Goal: Task Accomplishment & Management: Use online tool/utility

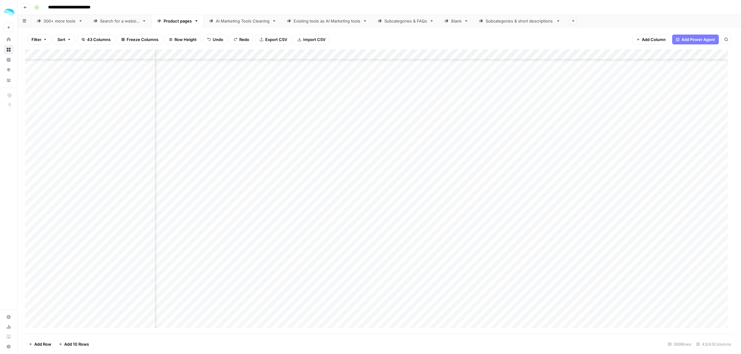
scroll to position [3244, 852]
click at [532, 55] on div "Add Column" at bounding box center [379, 191] width 708 height 285
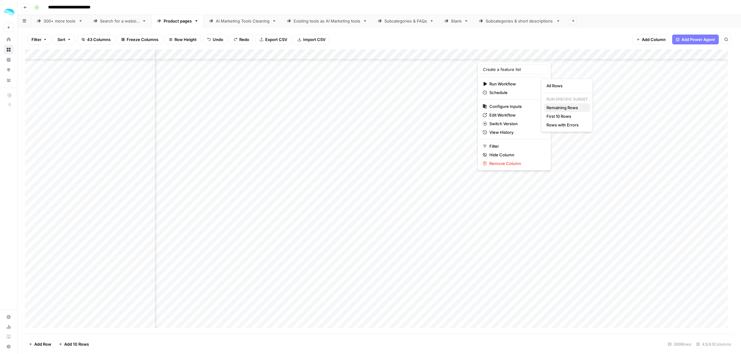
click at [568, 110] on span "Remaining Rows" at bounding box center [565, 108] width 39 height 6
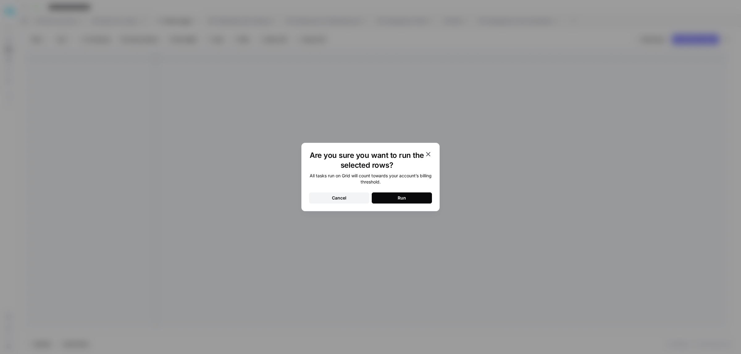
click at [401, 197] on div "Run" at bounding box center [401, 198] width 8 height 6
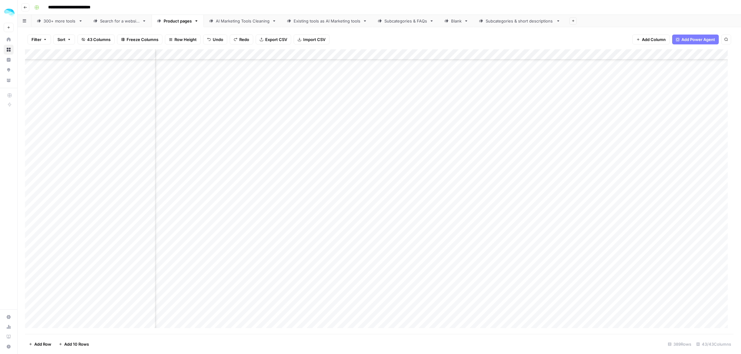
scroll to position [3244, 1113]
click at [456, 56] on div "Add Column" at bounding box center [379, 191] width 708 height 285
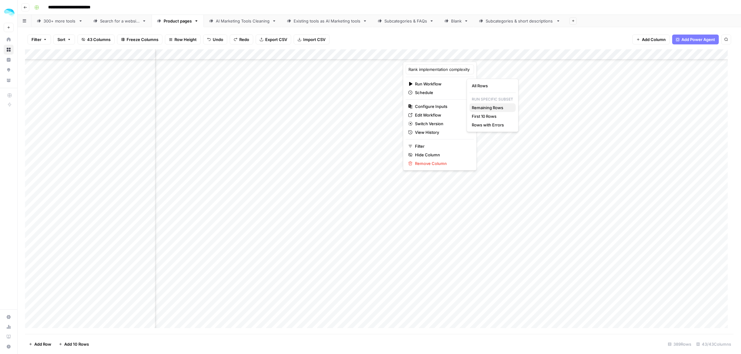
click at [488, 110] on span "Remaining Rows" at bounding box center [491, 108] width 39 height 6
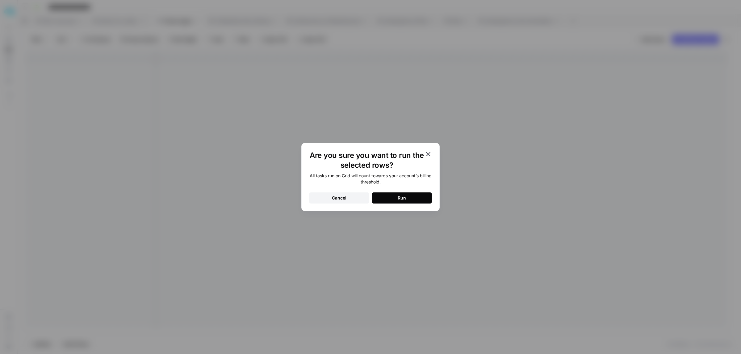
click at [398, 195] on div "Run" at bounding box center [401, 198] width 8 height 6
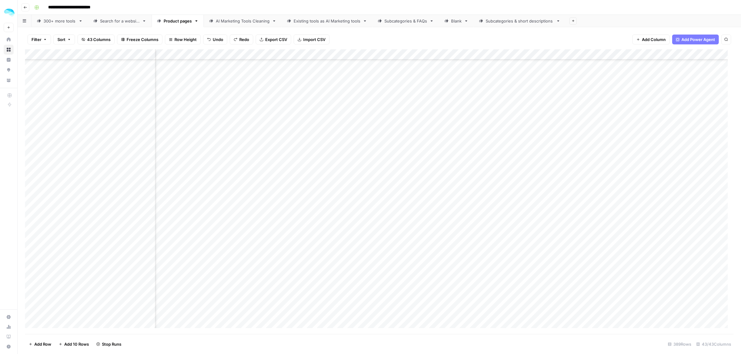
scroll to position [3591, 1288]
click at [286, 280] on div "Add Column" at bounding box center [379, 191] width 708 height 285
click at [287, 282] on div "Add Column" at bounding box center [379, 191] width 708 height 285
click at [287, 126] on div "Add Column" at bounding box center [379, 191] width 708 height 285
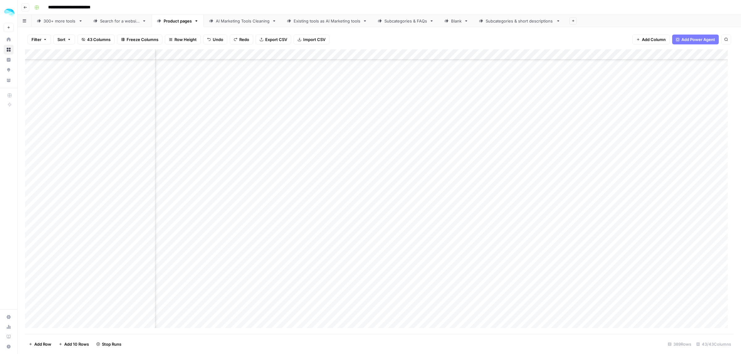
click at [287, 126] on div "Add Column" at bounding box center [379, 191] width 708 height 285
click at [373, 53] on div "Add Column" at bounding box center [379, 191] width 708 height 285
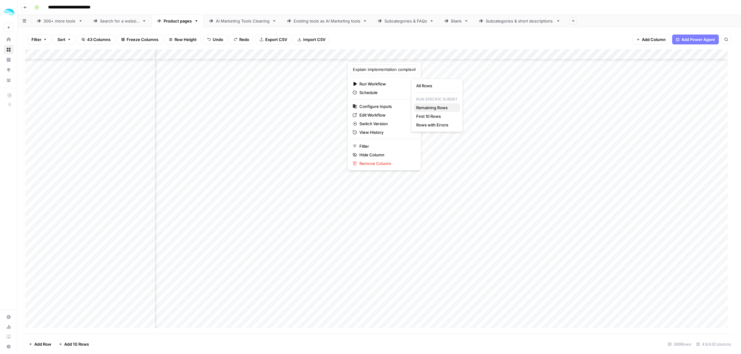
click at [437, 106] on span "Remaining Rows" at bounding box center [435, 108] width 39 height 6
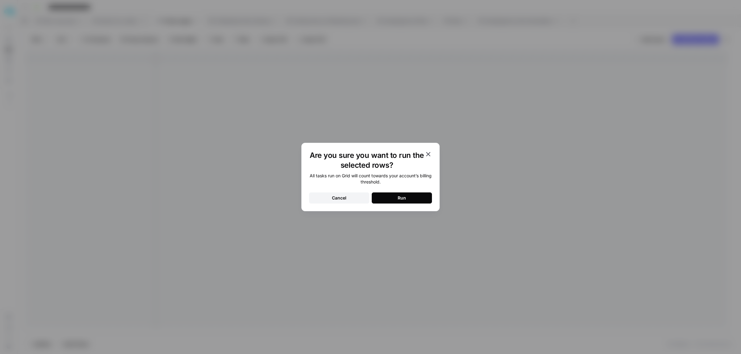
click at [406, 201] on button "Run" at bounding box center [402, 198] width 60 height 11
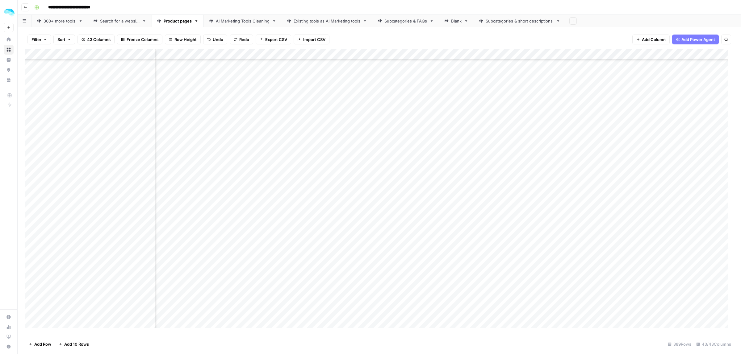
scroll to position [3046, 1292]
click at [367, 55] on div "Add Column" at bounding box center [379, 191] width 708 height 285
click at [449, 149] on div "Add Column" at bounding box center [379, 191] width 708 height 285
click at [576, 53] on div "Add Column" at bounding box center [379, 191] width 708 height 285
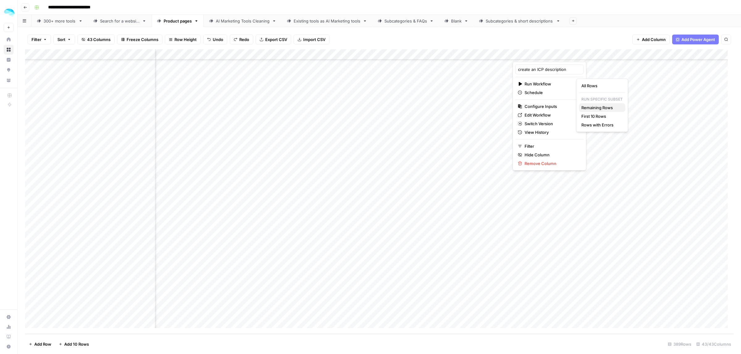
click at [599, 107] on span "Remaining Rows" at bounding box center [600, 108] width 39 height 6
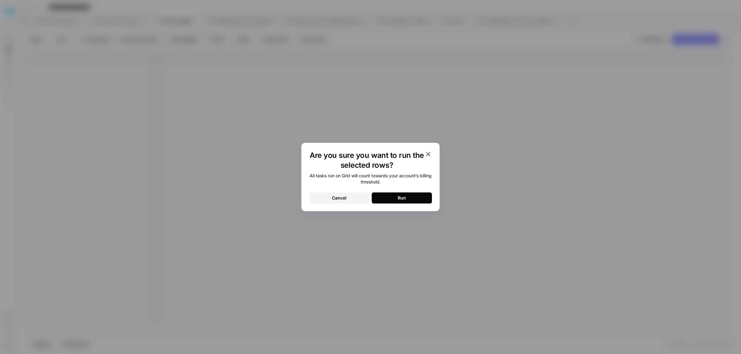
click at [393, 206] on div "Are you sure you want to run the selected rows? All tasks run on Grid will coun…" at bounding box center [370, 177] width 138 height 69
click at [393, 200] on button "Run" at bounding box center [402, 198] width 60 height 11
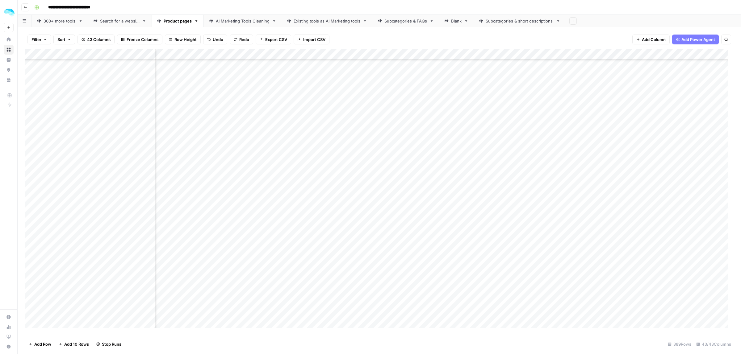
scroll to position [3823, 1610]
click at [431, 54] on div "Add Column" at bounding box center [379, 191] width 708 height 285
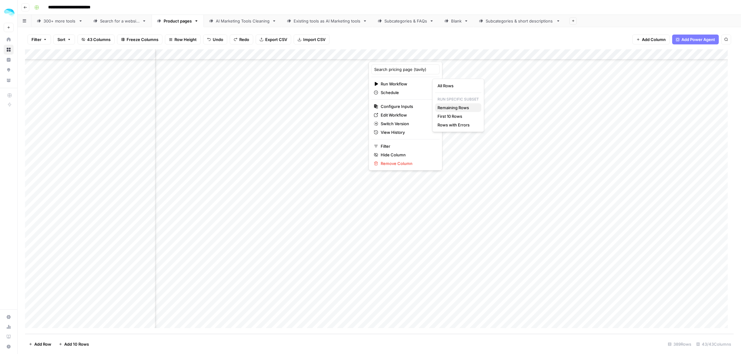
click at [451, 107] on span "Remaining Rows" at bounding box center [456, 108] width 39 height 6
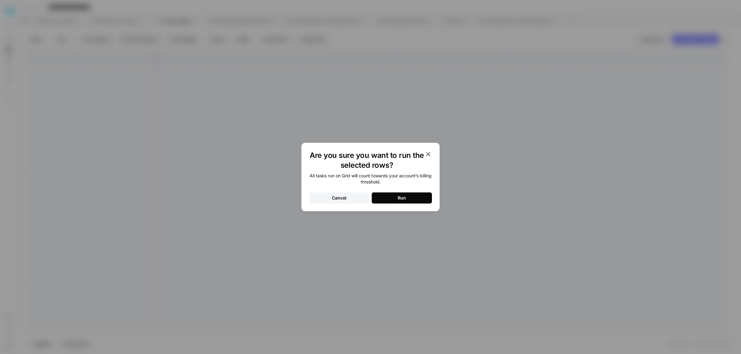
click at [412, 198] on button "Run" at bounding box center [402, 198] width 60 height 11
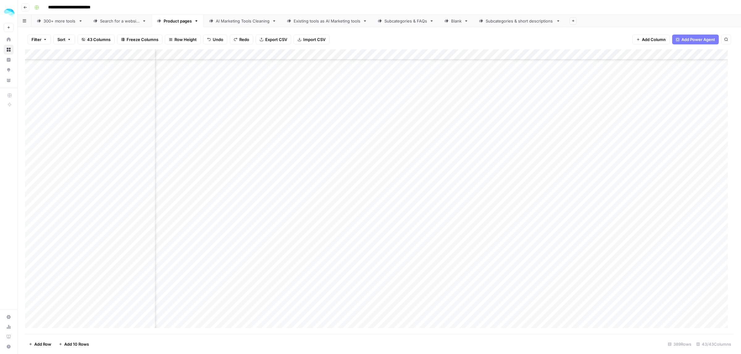
scroll to position [2743, 1759]
click at [148, 134] on div "Add Column" at bounding box center [379, 191] width 708 height 285
click at [380, 134] on div "Add Column" at bounding box center [379, 191] width 708 height 285
click at [411, 145] on div "Add Column" at bounding box center [379, 191] width 708 height 285
click at [288, 197] on div "Add Column" at bounding box center [379, 191] width 708 height 285
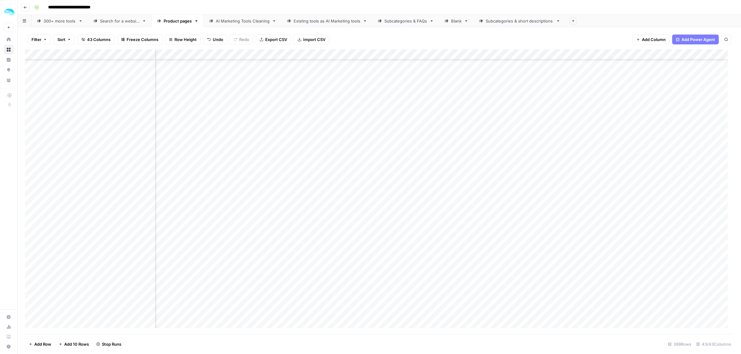
scroll to position [2743, 1659]
click at [149, 198] on div "Add Column" at bounding box center [379, 191] width 708 height 285
click at [474, 218] on div "Add Column" at bounding box center [379, 191] width 708 height 285
click at [148, 227] on div "Add Column" at bounding box center [379, 191] width 708 height 285
click at [470, 231] on div "Add Column" at bounding box center [379, 191] width 708 height 285
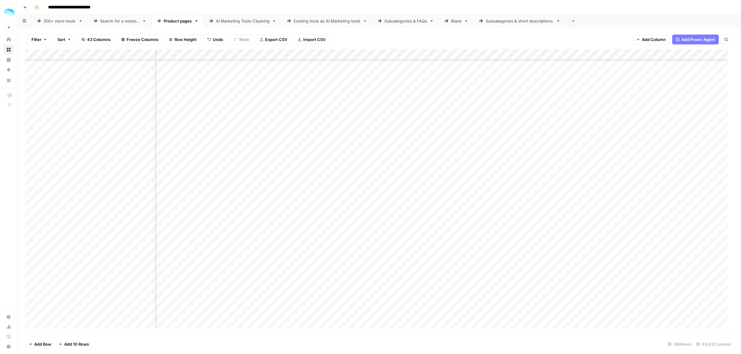
scroll to position [2820, 1659]
click at [513, 182] on div "Add Column" at bounding box center [379, 191] width 708 height 285
click at [513, 194] on div "Add Column" at bounding box center [379, 191] width 708 height 285
click at [512, 214] on div "Add Column" at bounding box center [379, 191] width 708 height 285
click at [513, 235] on div "Add Column" at bounding box center [379, 191] width 708 height 285
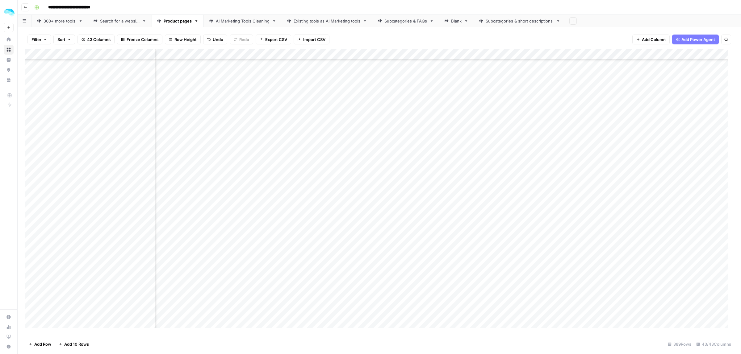
click at [388, 255] on div "Add Column" at bounding box center [379, 191] width 708 height 285
click at [149, 150] on div "Add Column" at bounding box center [379, 191] width 708 height 285
click at [514, 161] on div "Add Column" at bounding box center [379, 191] width 708 height 285
click at [512, 172] on div "Add Column" at bounding box center [379, 191] width 708 height 285
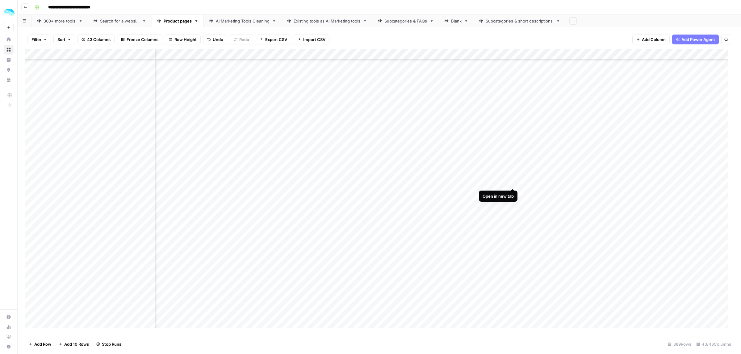
click at [513, 181] on div "Add Column" at bounding box center [379, 191] width 708 height 285
click at [151, 202] on div "Add Column" at bounding box center [379, 191] width 708 height 285
click at [149, 175] on div "Add Column" at bounding box center [379, 191] width 708 height 285
click at [30, 175] on div "Add Column" at bounding box center [379, 191] width 708 height 285
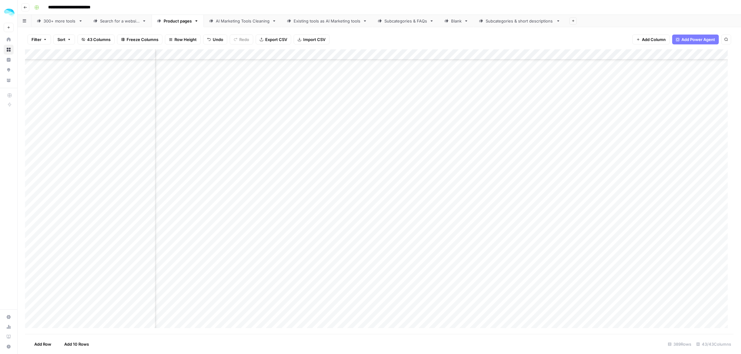
click at [30, 175] on div "Add Column" at bounding box center [379, 191] width 708 height 285
click at [515, 185] on div "Add Column" at bounding box center [379, 191] width 708 height 285
click at [513, 207] on div "Add Column" at bounding box center [379, 191] width 708 height 285
click at [146, 218] on div "Add Column" at bounding box center [379, 191] width 708 height 285
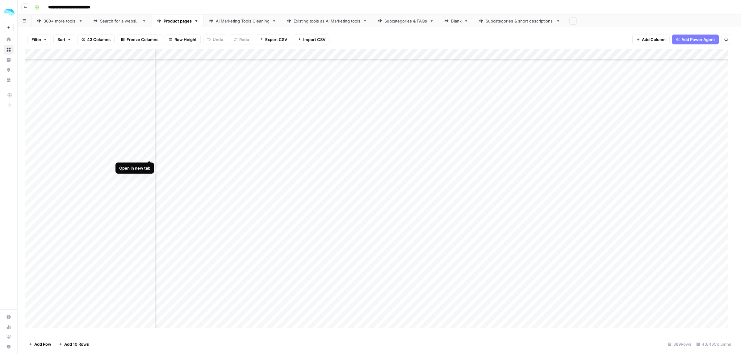
click at [149, 155] on div "Add Column" at bounding box center [379, 191] width 708 height 285
click at [422, 155] on div "Add Column" at bounding box center [379, 191] width 708 height 285
click at [148, 164] on div "Add Column" at bounding box center [379, 191] width 708 height 285
click at [426, 165] on div "Add Column" at bounding box center [379, 191] width 708 height 285
click at [470, 175] on div "Add Column" at bounding box center [379, 191] width 708 height 285
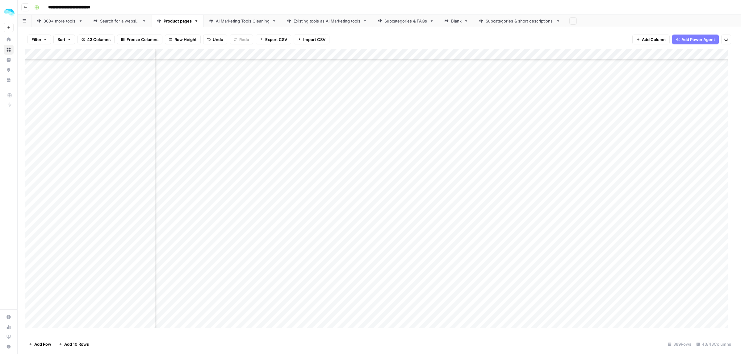
click at [469, 184] on div "Add Column" at bounding box center [379, 191] width 708 height 285
click at [150, 196] on div "Add Column" at bounding box center [379, 191] width 708 height 285
click at [390, 198] on div "Add Column" at bounding box center [379, 191] width 708 height 285
click at [472, 171] on div "Add Column" at bounding box center [379, 191] width 708 height 285
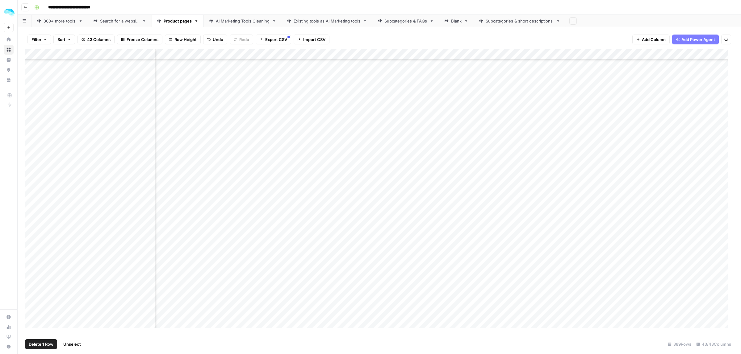
click at [32, 170] on div "Add Column" at bounding box center [379, 191] width 708 height 285
click at [45, 343] on span "Delete 1 Row" at bounding box center [41, 344] width 25 height 6
click at [354, 73] on span "Delete" at bounding box center [348, 71] width 13 height 6
click at [148, 172] on div "Add Column" at bounding box center [379, 191] width 708 height 285
click at [397, 169] on div "Add Column" at bounding box center [379, 191] width 708 height 285
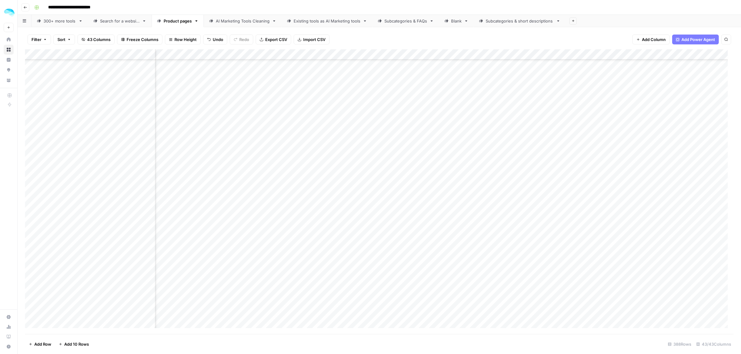
click at [211, 168] on div "Add Column" at bounding box center [379, 191] width 708 height 285
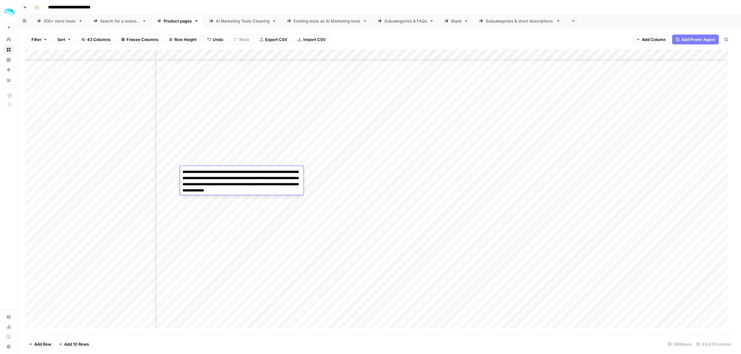
click at [230, 153] on div "Add Column" at bounding box center [379, 191] width 708 height 285
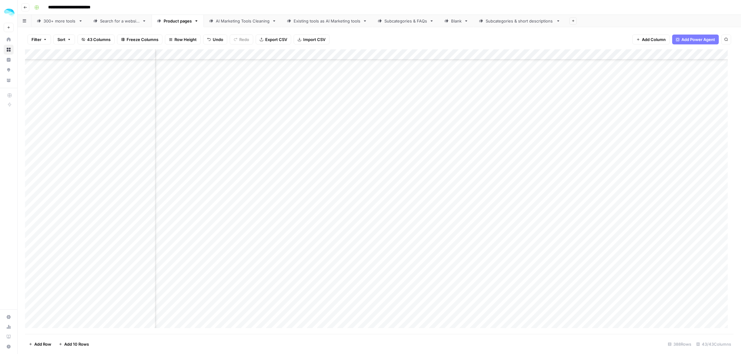
click at [469, 191] on div "Add Column" at bounding box center [379, 191] width 708 height 285
click at [148, 147] on div "Add Column" at bounding box center [379, 191] width 708 height 285
click at [150, 158] on div "Add Column" at bounding box center [379, 191] width 708 height 285
click at [405, 155] on div "Add Column" at bounding box center [379, 191] width 708 height 285
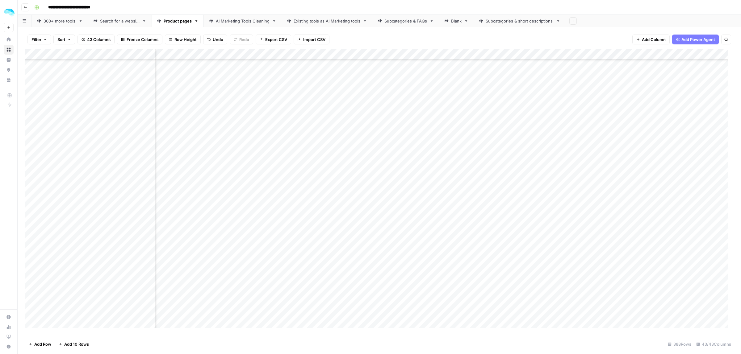
click at [346, 209] on div "Add Column" at bounding box center [379, 191] width 708 height 285
click at [149, 188] on div "Add Column" at bounding box center [379, 191] width 708 height 285
click at [148, 199] on div "Add Column" at bounding box center [379, 191] width 708 height 285
click at [149, 173] on div "Add Column" at bounding box center [379, 191] width 708 height 285
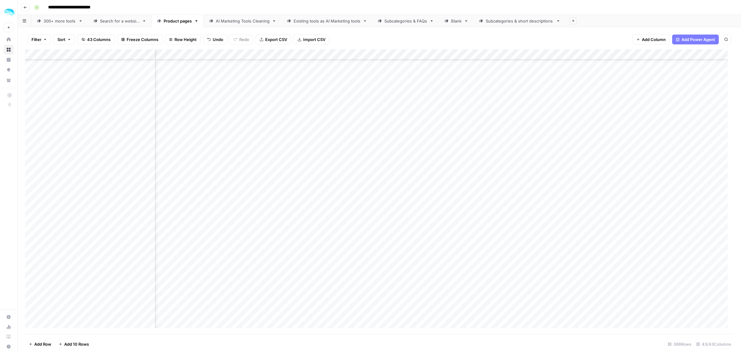
click at [374, 175] on div "Add Column" at bounding box center [379, 191] width 708 height 285
click at [148, 159] on div "Add Column" at bounding box center [379, 191] width 708 height 285
click at [346, 172] on div "Add Column" at bounding box center [379, 191] width 708 height 285
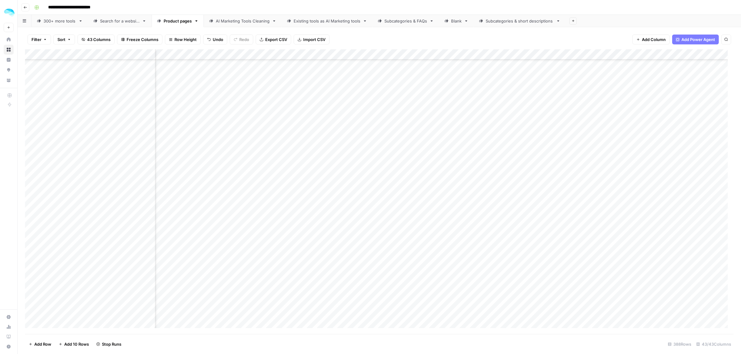
click at [147, 173] on div "Add Column" at bounding box center [379, 191] width 708 height 285
click at [150, 135] on div "Add Column" at bounding box center [379, 191] width 708 height 285
click at [148, 145] on div "Add Column" at bounding box center [379, 191] width 708 height 285
click at [121, 147] on div "Add Column" at bounding box center [379, 191] width 708 height 285
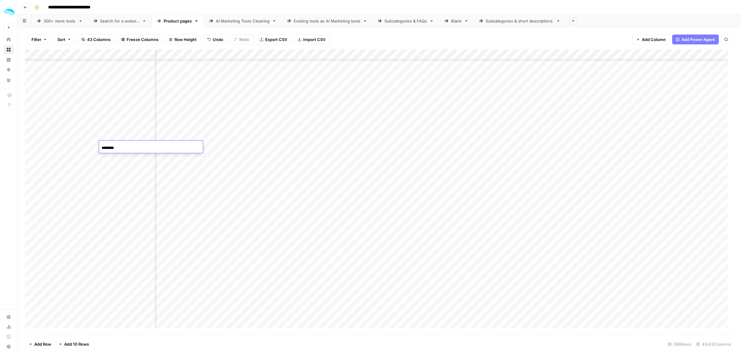
click at [121, 147] on input "********" at bounding box center [151, 147] width 99 height 7
click at [231, 144] on div "Add Column" at bounding box center [379, 191] width 708 height 285
click at [224, 147] on div "Add Column" at bounding box center [379, 191] width 708 height 285
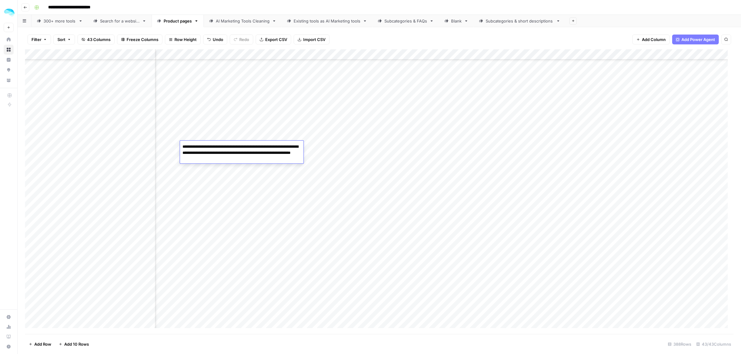
click at [224, 147] on textarea "**********" at bounding box center [241, 153] width 123 height 21
click at [239, 168] on div "Add Column" at bounding box center [379, 191] width 708 height 285
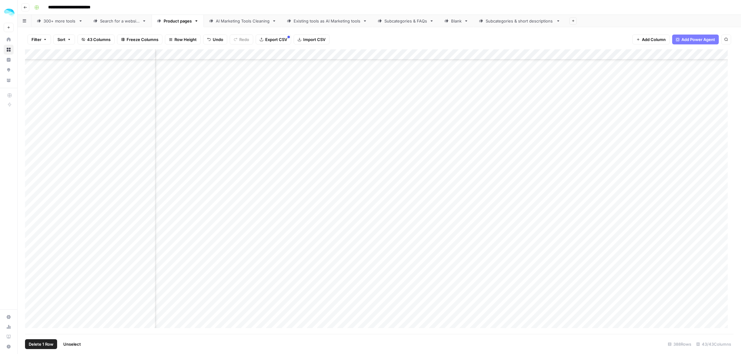
click at [31, 146] on div "Add Column" at bounding box center [379, 191] width 708 height 285
click at [50, 343] on span "Delete 1 Row" at bounding box center [41, 344] width 25 height 6
click at [353, 68] on span "Delete" at bounding box center [348, 71] width 13 height 6
click at [149, 156] on div "Add Column" at bounding box center [379, 191] width 708 height 285
click at [405, 176] on div "Add Column" at bounding box center [379, 191] width 708 height 285
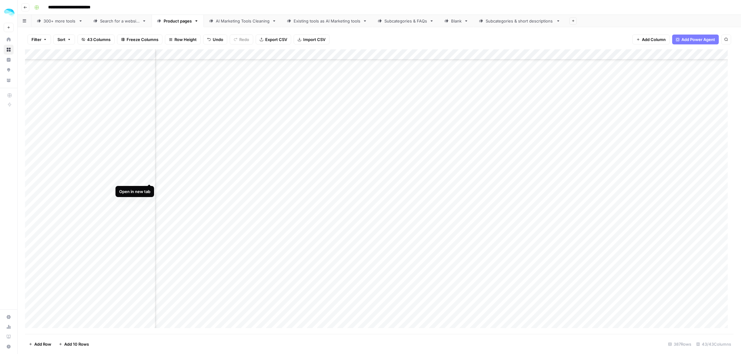
click at [147, 178] on div "Add Column" at bounding box center [379, 191] width 708 height 285
click at [149, 189] on div "Add Column" at bounding box center [379, 191] width 708 height 285
click at [147, 220] on div "Add Column" at bounding box center [379, 191] width 708 height 285
click at [147, 229] on div "Add Column" at bounding box center [379, 191] width 708 height 285
drag, startPoint x: 398, startPoint y: 241, endPoint x: 122, endPoint y: 240, distance: 275.9
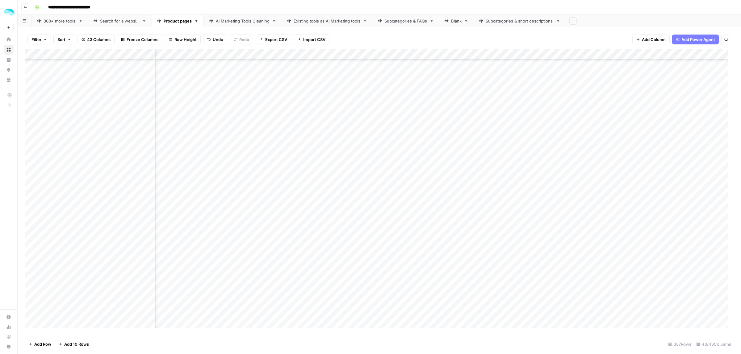
click at [122, 240] on div "Add Column" at bounding box center [379, 191] width 708 height 285
click at [149, 241] on div "Add Column" at bounding box center [379, 191] width 708 height 285
click at [150, 185] on div "Add Column" at bounding box center [379, 191] width 708 height 285
click at [471, 247] on div "Add Column" at bounding box center [379, 191] width 708 height 285
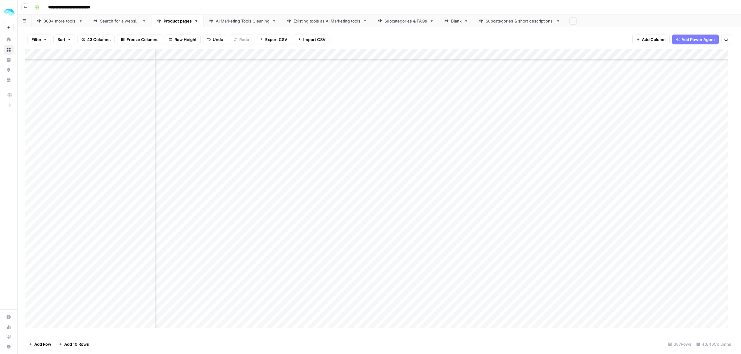
click at [149, 259] on div "Add Column" at bounding box center [379, 191] width 708 height 285
click at [149, 164] on div "Add Column" at bounding box center [379, 191] width 708 height 285
click at [147, 174] on div "Add Column" at bounding box center [379, 191] width 708 height 285
click at [392, 174] on div "Add Column" at bounding box center [379, 191] width 708 height 285
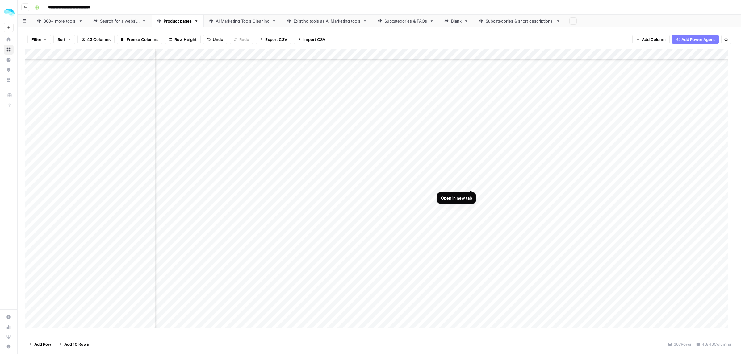
click at [471, 185] on div "Add Column" at bounding box center [379, 191] width 708 height 285
click at [412, 160] on div "Add Column" at bounding box center [379, 191] width 708 height 285
click at [395, 184] on div "Add Column" at bounding box center [379, 191] width 708 height 285
click at [454, 207] on div "Add Column" at bounding box center [379, 191] width 708 height 285
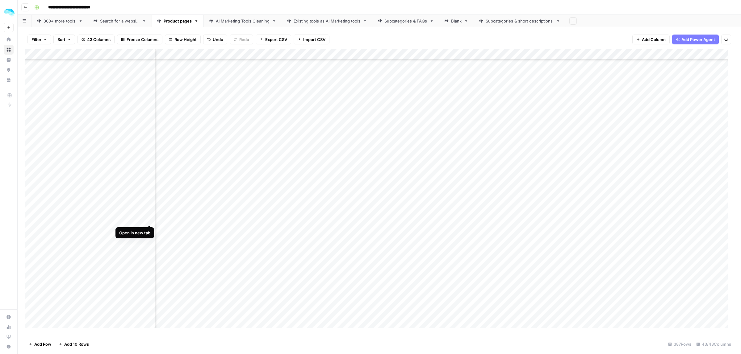
click at [151, 219] on div "Add Column" at bounding box center [379, 191] width 708 height 285
click at [149, 229] on div "Add Column" at bounding box center [379, 191] width 708 height 285
click at [401, 233] on div "Add Column" at bounding box center [379, 191] width 708 height 285
click at [470, 135] on div "Add Column" at bounding box center [379, 191] width 708 height 285
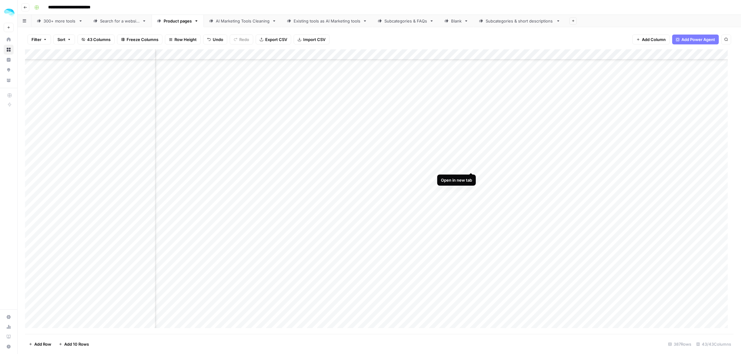
click at [471, 167] on div "Add Column" at bounding box center [379, 191] width 708 height 285
click at [148, 177] on div "Add Column" at bounding box center [379, 191] width 708 height 285
click at [408, 179] on div "Add Column" at bounding box center [379, 191] width 708 height 285
click at [150, 198] on div "Add Column" at bounding box center [379, 191] width 708 height 285
click at [148, 218] on div "Add Column" at bounding box center [379, 191] width 708 height 285
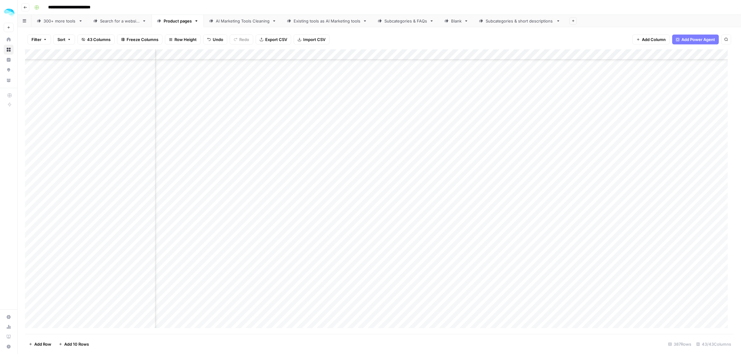
drag, startPoint x: 397, startPoint y: 230, endPoint x: 119, endPoint y: 227, distance: 277.5
click at [119, 227] on div "Add Column" at bounding box center [379, 191] width 708 height 285
click at [147, 230] on div "Add Column" at bounding box center [379, 191] width 708 height 285
click at [148, 250] on div "Add Column" at bounding box center [379, 191] width 708 height 285
click at [368, 255] on div "Add Column" at bounding box center [379, 191] width 708 height 285
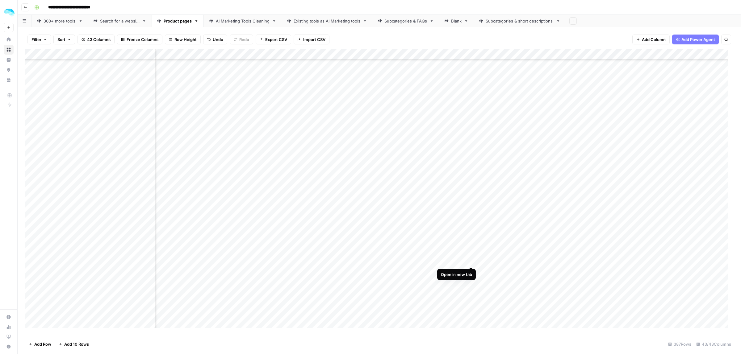
click at [469, 263] on div "Add Column" at bounding box center [379, 191] width 708 height 285
click at [471, 249] on div "Add Column" at bounding box center [379, 191] width 708 height 285
click at [531, 55] on div "Add Column" at bounding box center [379, 191] width 708 height 285
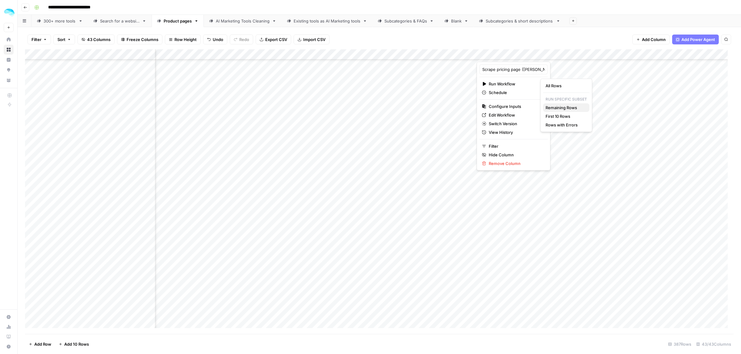
click at [567, 111] on button "Remaining Rows" at bounding box center [566, 107] width 46 height 9
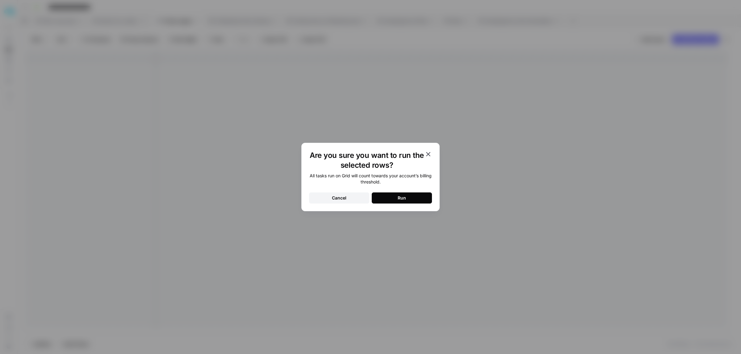
click at [398, 201] on div "Run" at bounding box center [401, 198] width 8 height 6
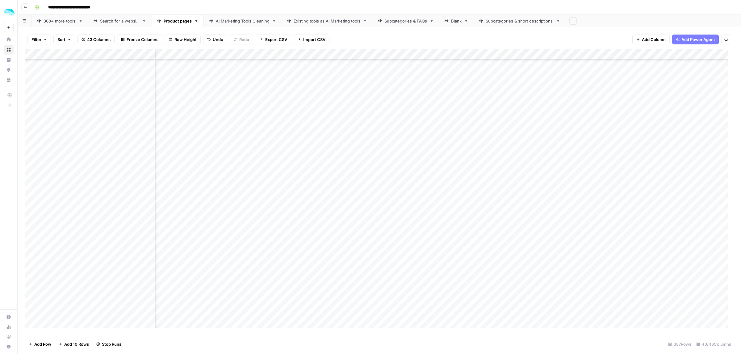
scroll to position [2606, 1803]
click at [462, 198] on div "Add Column" at bounding box center [379, 191] width 708 height 285
drag, startPoint x: 323, startPoint y: 228, endPoint x: 495, endPoint y: 232, distance: 172.3
click at [495, 232] on div "Add Column" at bounding box center [379, 191] width 708 height 285
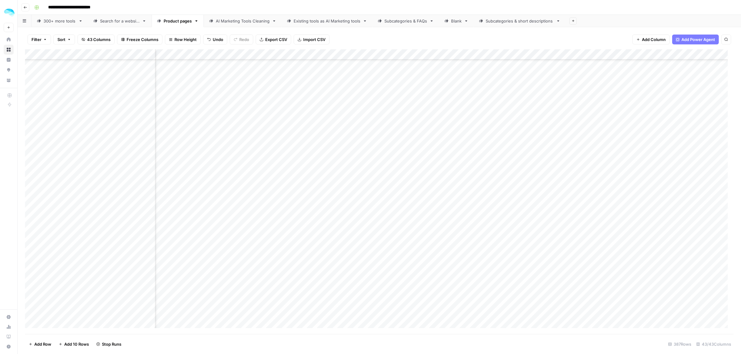
drag, startPoint x: 482, startPoint y: 212, endPoint x: 478, endPoint y: 102, distance: 110.0
click at [478, 102] on div "Add Column" at bounding box center [379, 191] width 708 height 285
drag, startPoint x: 307, startPoint y: 263, endPoint x: 464, endPoint y: 273, distance: 156.8
click at [464, 273] on div "Add Column" at bounding box center [379, 191] width 708 height 285
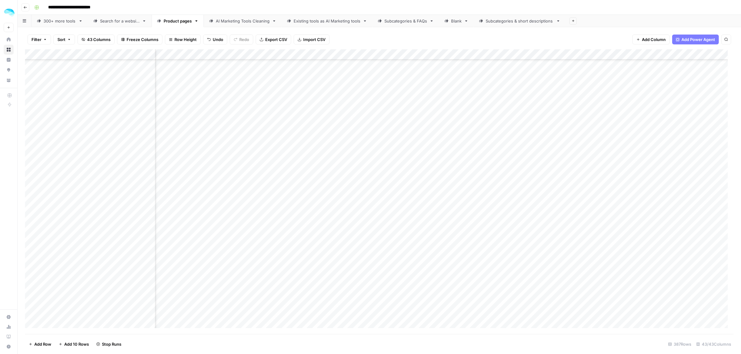
drag, startPoint x: 477, startPoint y: 160, endPoint x: 302, endPoint y: 166, distance: 174.8
click at [302, 166] on div "Add Column" at bounding box center [379, 191] width 708 height 285
drag, startPoint x: 306, startPoint y: 203, endPoint x: 468, endPoint y: 205, distance: 161.4
click at [468, 205] on div "Add Column" at bounding box center [379, 191] width 708 height 285
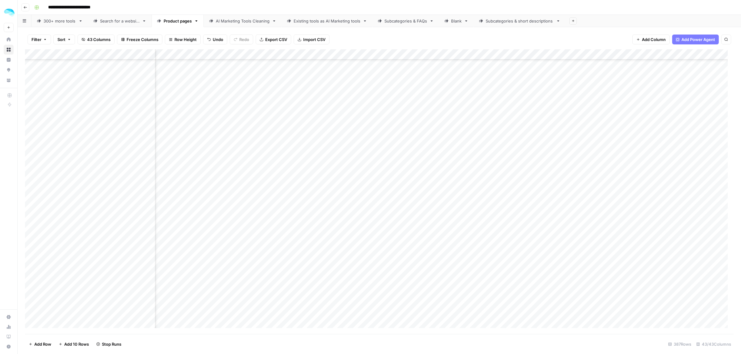
drag, startPoint x: 478, startPoint y: 176, endPoint x: 477, endPoint y: 201, distance: 24.4
click at [477, 201] on div "Add Column" at bounding box center [379, 191] width 708 height 285
drag, startPoint x: 468, startPoint y: 177, endPoint x: 290, endPoint y: 180, distance: 177.8
click at [290, 180] on div "Add Column" at bounding box center [379, 191] width 708 height 285
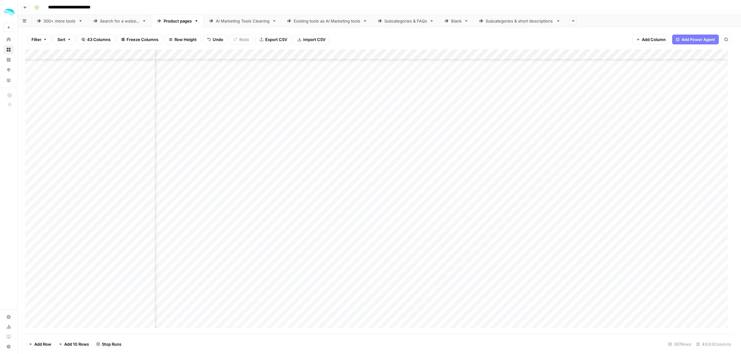
scroll to position [3339, 1803]
drag, startPoint x: 305, startPoint y: 181, endPoint x: 451, endPoint y: 188, distance: 146.2
click at [451, 188] on div "Add Column" at bounding box center [379, 191] width 708 height 285
drag, startPoint x: 471, startPoint y: 175, endPoint x: 322, endPoint y: 175, distance: 149.4
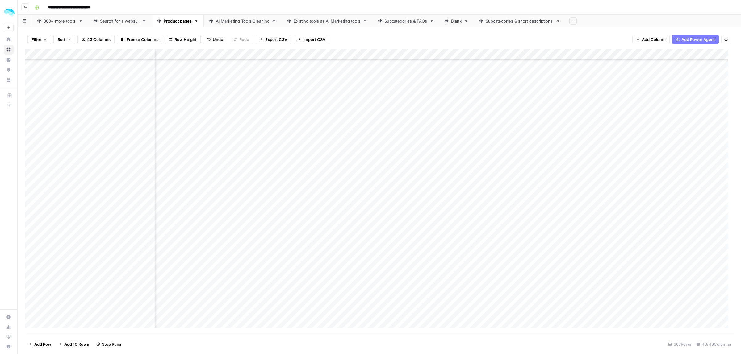
click at [322, 175] on div "Add Column" at bounding box center [379, 191] width 708 height 285
drag, startPoint x: 318, startPoint y: 206, endPoint x: 461, endPoint y: 206, distance: 142.3
click at [461, 206] on div "Add Column" at bounding box center [379, 191] width 708 height 285
drag, startPoint x: 468, startPoint y: 236, endPoint x: 290, endPoint y: 258, distance: 179.3
click at [290, 258] on div "Add Column" at bounding box center [379, 191] width 708 height 285
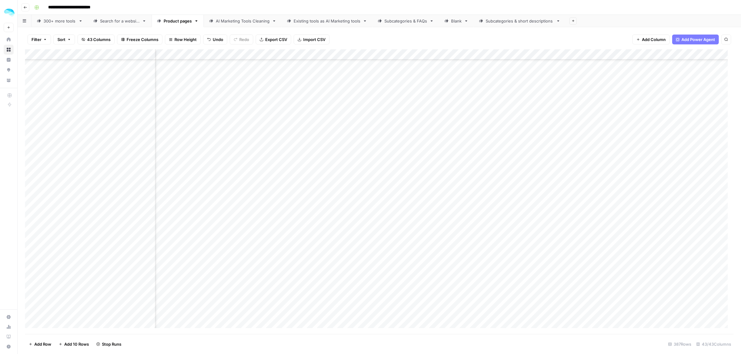
scroll to position [3571, 1803]
drag, startPoint x: 295, startPoint y: 124, endPoint x: 464, endPoint y: 128, distance: 168.6
click at [464, 128] on div "Add Column" at bounding box center [379, 191] width 708 height 285
drag, startPoint x: 317, startPoint y: 200, endPoint x: 459, endPoint y: 199, distance: 142.3
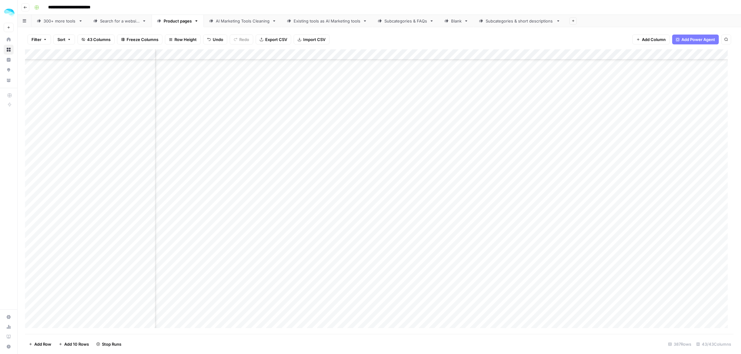
click at [459, 199] on div "Add Column" at bounding box center [379, 191] width 708 height 285
click at [369, 291] on div "Add Column" at bounding box center [379, 191] width 708 height 285
click at [435, 292] on div "Add Column" at bounding box center [379, 191] width 708 height 285
click at [567, 53] on div "Add Column" at bounding box center [379, 191] width 708 height 285
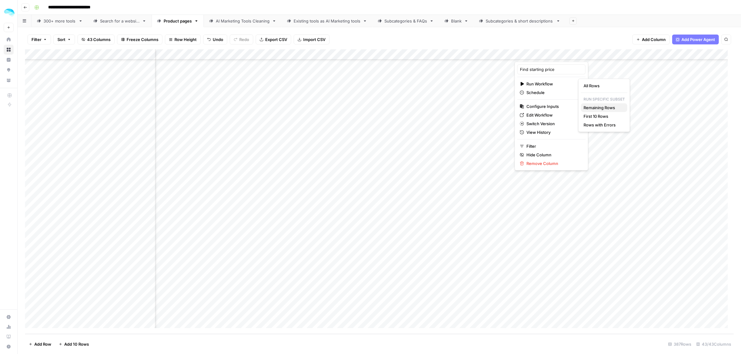
click at [611, 106] on span "Remaining Rows" at bounding box center [602, 108] width 39 height 6
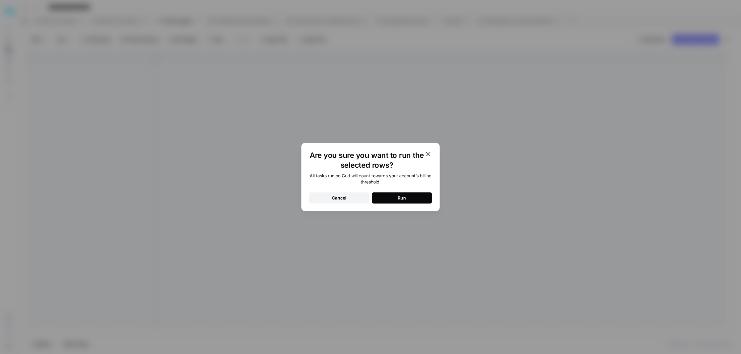
click at [403, 202] on button "Run" at bounding box center [402, 198] width 60 height 11
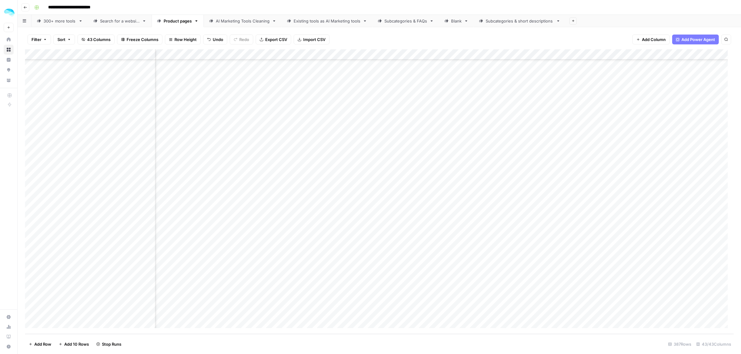
scroll to position [3802, 1944]
click at [538, 55] on div "Add Column" at bounding box center [379, 191] width 708 height 285
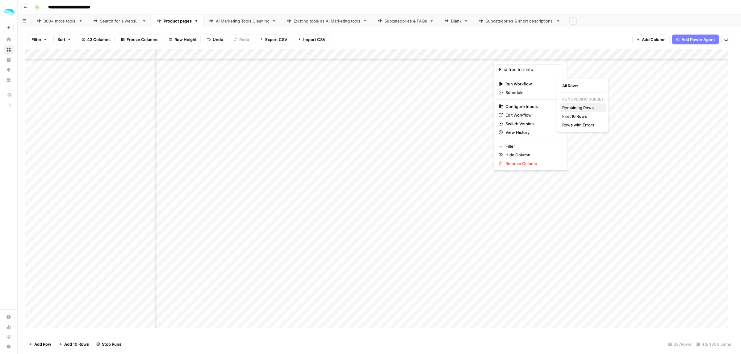
click at [584, 108] on span "Remaining Rows" at bounding box center [581, 108] width 39 height 6
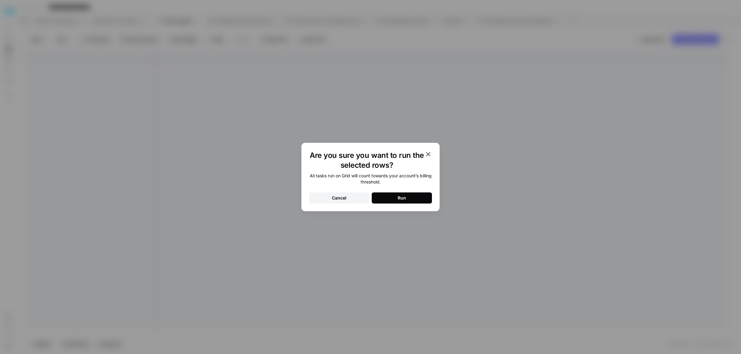
click at [377, 198] on button "Run" at bounding box center [402, 198] width 60 height 11
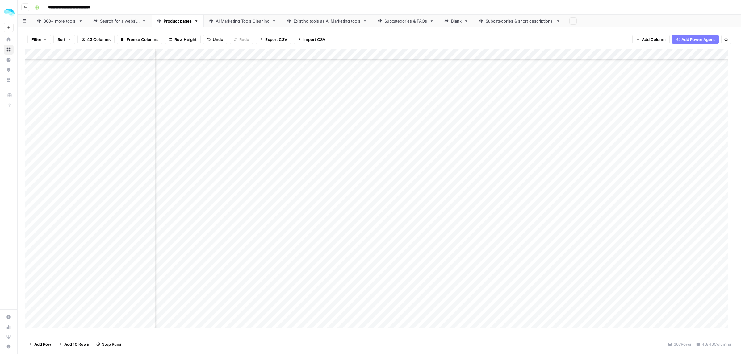
scroll to position [3802, 2045]
click at [618, 54] on div "Add Column" at bounding box center [379, 191] width 708 height 285
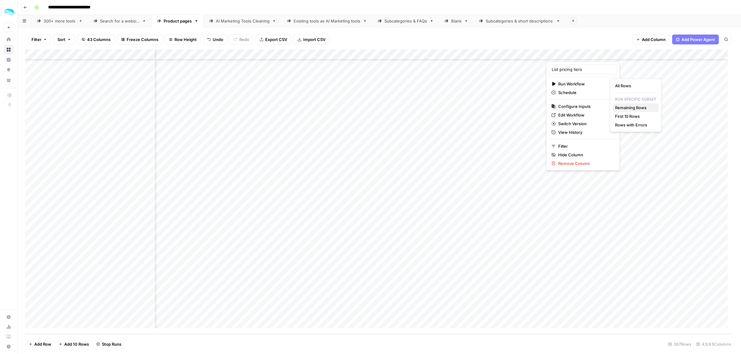
click at [628, 108] on span "Remaining Rows" at bounding box center [634, 108] width 39 height 6
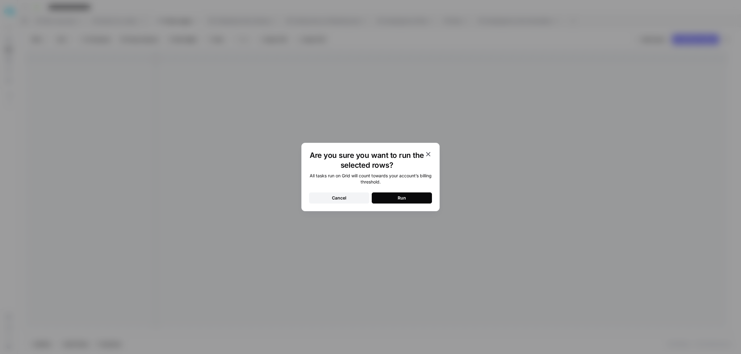
click at [388, 201] on button "Run" at bounding box center [402, 198] width 60 height 11
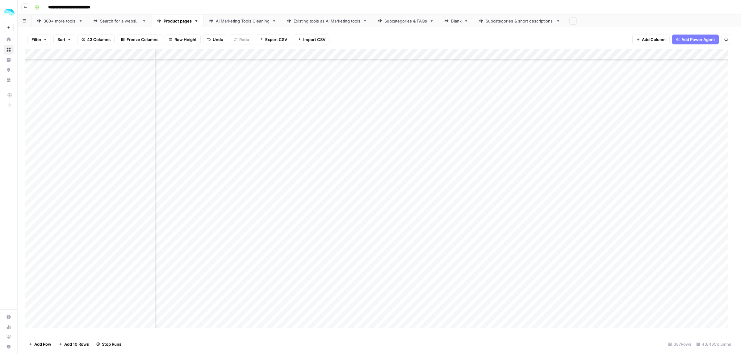
click at [614, 53] on div "Add Column" at bounding box center [379, 191] width 708 height 285
click at [570, 117] on span "Edit Workflow" at bounding box center [585, 115] width 54 height 6
click at [614, 53] on div "Add Column" at bounding box center [379, 191] width 708 height 285
type input "List pricing tiers"
click at [580, 107] on span "Configure Inputs" at bounding box center [585, 106] width 54 height 6
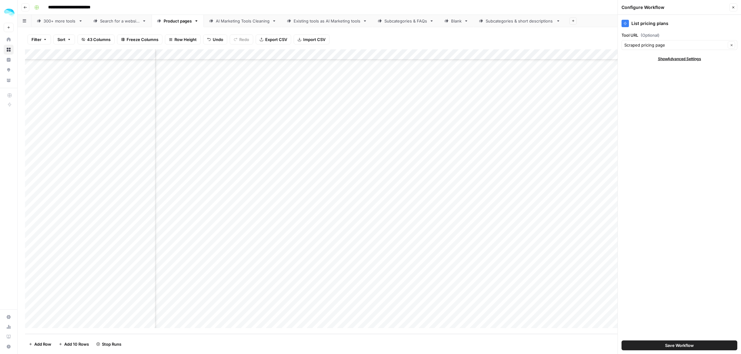
click at [732, 7] on icon "button" at bounding box center [733, 7] width 2 height 2
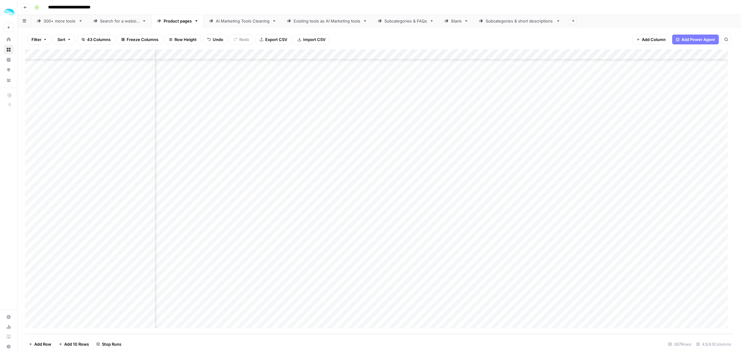
click at [433, 53] on div "Add Column" at bounding box center [379, 191] width 708 height 285
click at [418, 114] on span "Edit Workflow" at bounding box center [431, 115] width 54 height 6
click at [432, 53] on div "Add Column" at bounding box center [379, 191] width 708 height 285
type input "Find free trial info"
click at [427, 106] on span "Configure Inputs" at bounding box center [431, 106] width 54 height 6
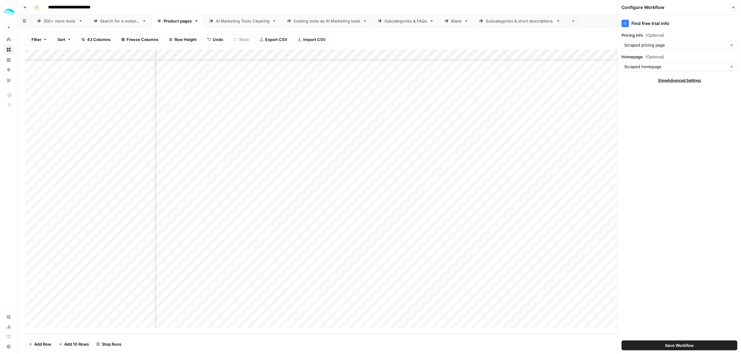
click at [735, 6] on button "Close" at bounding box center [733, 7] width 8 height 8
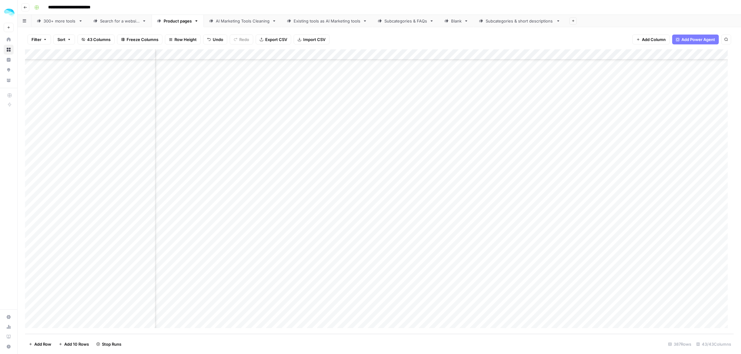
click at [322, 54] on div "Add Column" at bounding box center [379, 191] width 708 height 285
click at [290, 105] on span "Configure Inputs" at bounding box center [311, 106] width 54 height 6
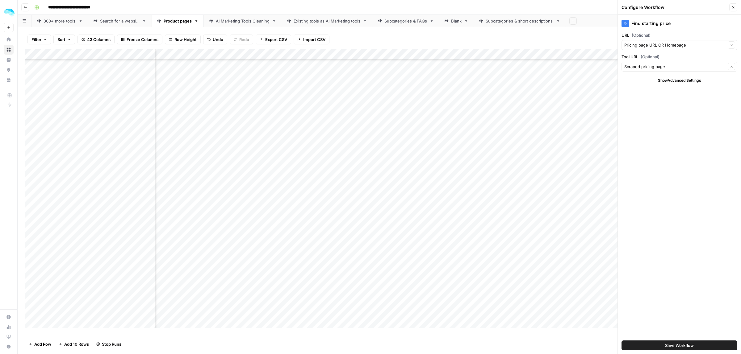
click at [735, 8] on button "Close" at bounding box center [733, 7] width 8 height 8
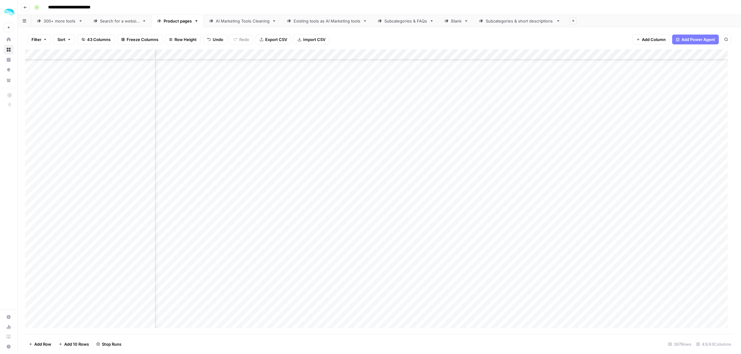
scroll to position [3339, 2162]
click at [622, 55] on div "Add Column" at bounding box center [379, 191] width 708 height 285
click at [590, 110] on button "Configure Inputs" at bounding box center [604, 106] width 68 height 9
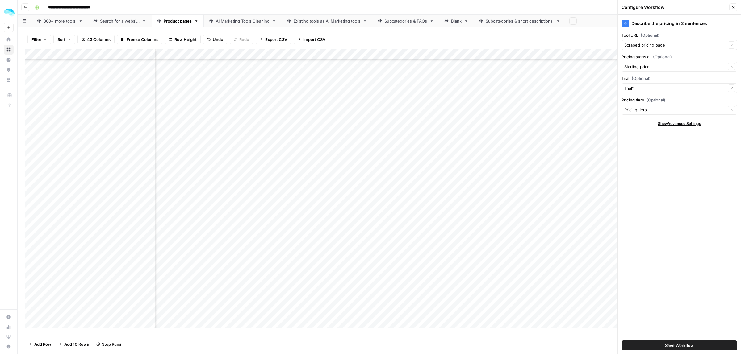
click at [735, 7] on span "Close" at bounding box center [735, 7] width 0 height 0
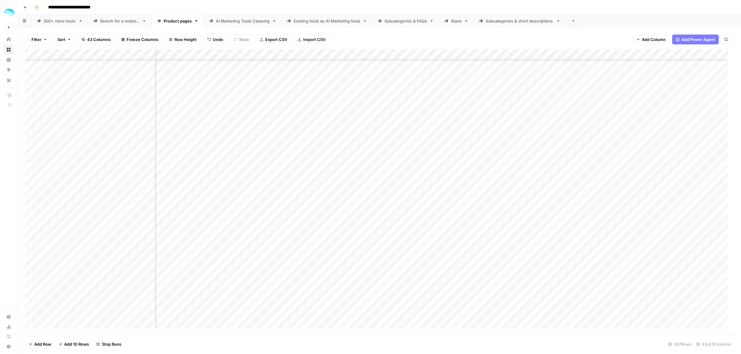
scroll to position [2761, 2162]
click at [150, 149] on div "Add Column" at bounding box center [379, 191] width 708 height 285
click at [244, 146] on div "Add Column" at bounding box center [379, 191] width 708 height 285
click at [221, 148] on textarea "****" at bounding box center [267, 148] width 99 height 9
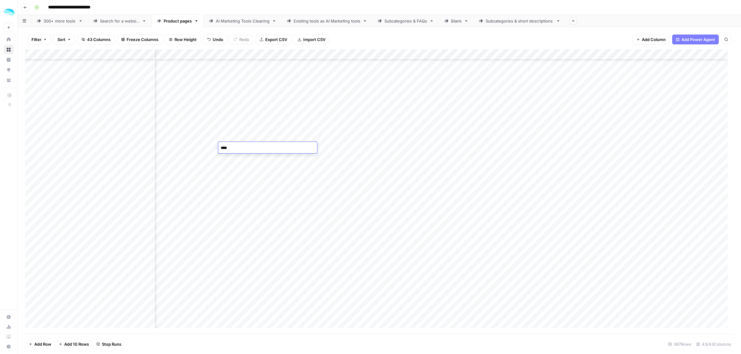
type textarea "*****"
click at [149, 158] on div "Add Column" at bounding box center [379, 191] width 708 height 285
click at [209, 153] on div "Add Column" at bounding box center [379, 191] width 708 height 285
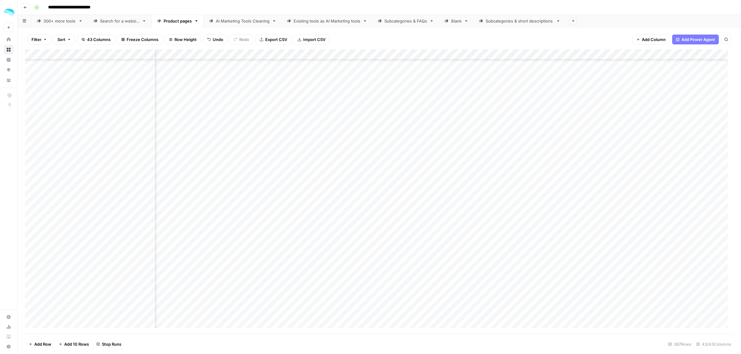
click at [217, 230] on div "Add Column" at bounding box center [379, 191] width 708 height 285
drag, startPoint x: 323, startPoint y: 175, endPoint x: 434, endPoint y: 177, distance: 111.1
click at [434, 177] on div "Add Column" at bounding box center [379, 191] width 708 height 285
drag, startPoint x: 440, startPoint y: 153, endPoint x: 184, endPoint y: 156, distance: 256.5
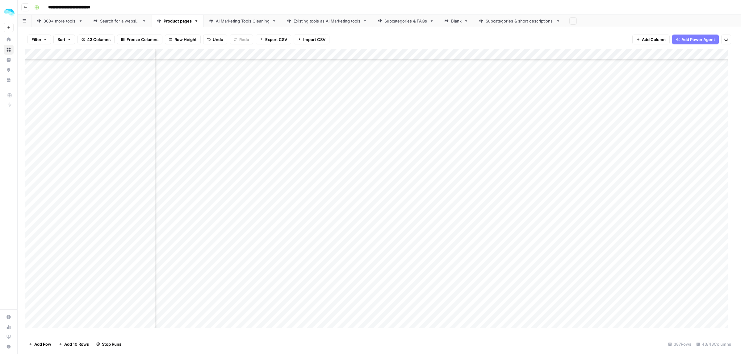
click at [184, 156] on div "Add Column" at bounding box center [379, 191] width 708 height 285
click at [215, 156] on div "Add Column" at bounding box center [379, 191] width 708 height 285
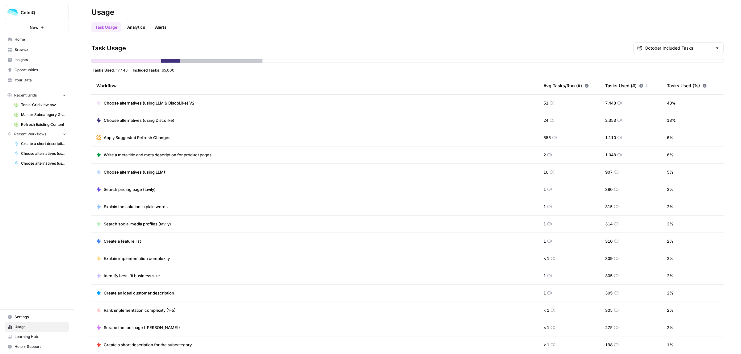
click at [144, 131] on td "Apply Suggested Refresh Changes" at bounding box center [314, 137] width 447 height 17
click at [140, 137] on span "Apply Suggested Refresh Changes" at bounding box center [137, 138] width 67 height 6
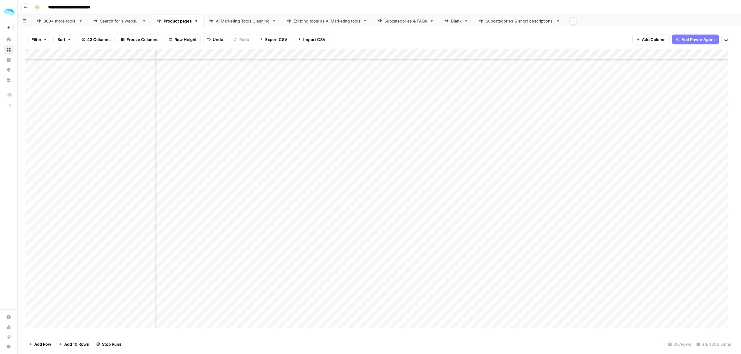
scroll to position [3339, 1956]
click at [218, 70] on div "Add Column" at bounding box center [379, 191] width 708 height 285
click at [456, 139] on div "Add Column" at bounding box center [379, 191] width 708 height 285
click at [448, 151] on div "Add Column" at bounding box center [379, 191] width 708 height 285
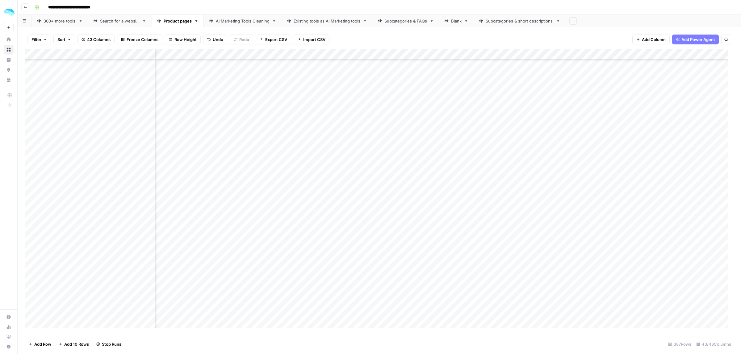
scroll to position [3339, 1956]
drag, startPoint x: 434, startPoint y: 147, endPoint x: 175, endPoint y: 145, distance: 259.2
click at [175, 145] on div "Add Column" at bounding box center [379, 191] width 708 height 285
click at [215, 146] on div "Add Column" at bounding box center [379, 191] width 708 height 285
click at [215, 145] on div "Add Column" at bounding box center [379, 191] width 708 height 285
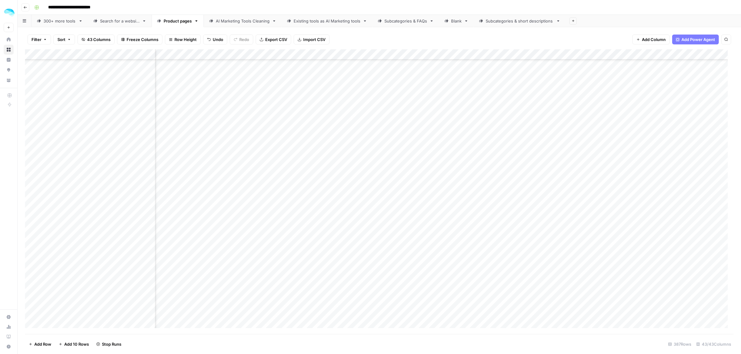
scroll to position [3339, 1966]
drag, startPoint x: 312, startPoint y: 176, endPoint x: 431, endPoint y: 192, distance: 119.3
click at [431, 192] on div "Add Column" at bounding box center [379, 191] width 708 height 285
click at [205, 144] on div "Add Column" at bounding box center [379, 191] width 708 height 285
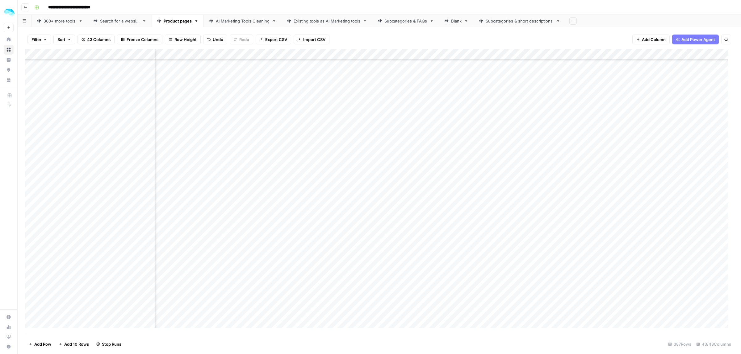
drag, startPoint x: 446, startPoint y: 176, endPoint x: 226, endPoint y: 177, distance: 220.7
click at [446, 176] on div "Add Column" at bounding box center [379, 191] width 708 height 285
click at [207, 177] on div "Add Column" at bounding box center [379, 191] width 708 height 285
click at [303, 149] on div "Add Column" at bounding box center [379, 191] width 708 height 285
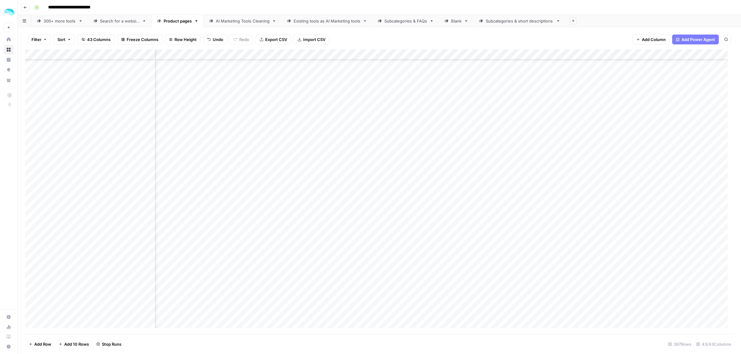
click at [205, 148] on div "Add Column" at bounding box center [379, 191] width 708 height 285
click at [303, 146] on div "Add Column" at bounding box center [379, 191] width 708 height 285
type textarea "**********"
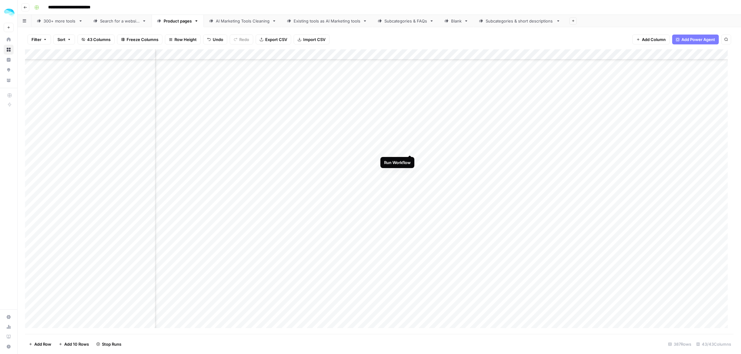
click at [408, 149] on div "Add Column" at bounding box center [379, 191] width 708 height 285
click at [198, 190] on div "Add Column" at bounding box center [379, 191] width 708 height 285
click at [309, 189] on div "Add Column" at bounding box center [379, 191] width 708 height 285
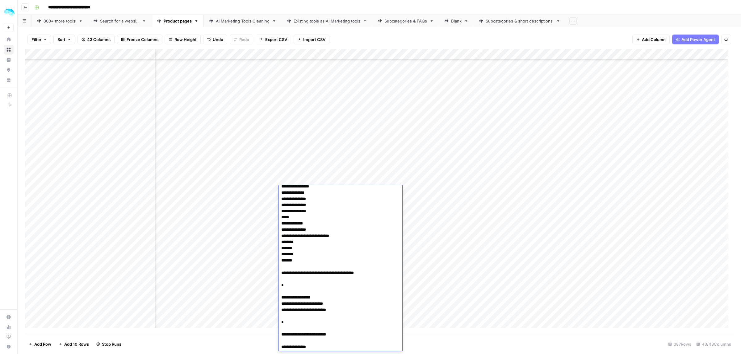
type textarea "**********"
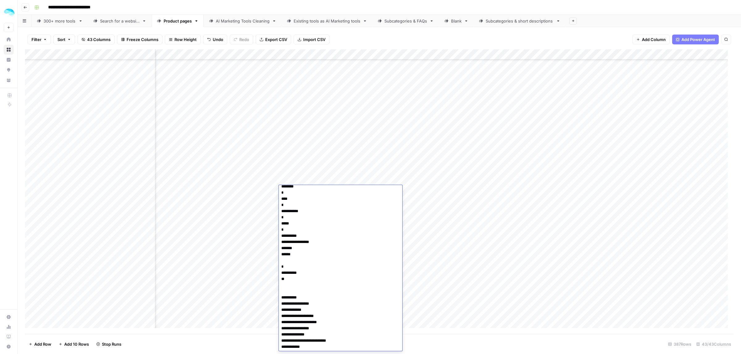
scroll to position [1238, 0]
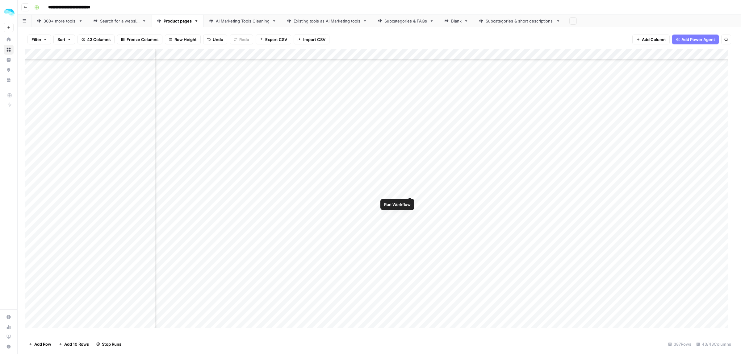
click at [410, 191] on div "Add Column" at bounding box center [379, 191] width 708 height 285
click at [205, 145] on div "Add Column" at bounding box center [379, 191] width 708 height 285
click at [428, 145] on div "Add Column" at bounding box center [379, 191] width 708 height 285
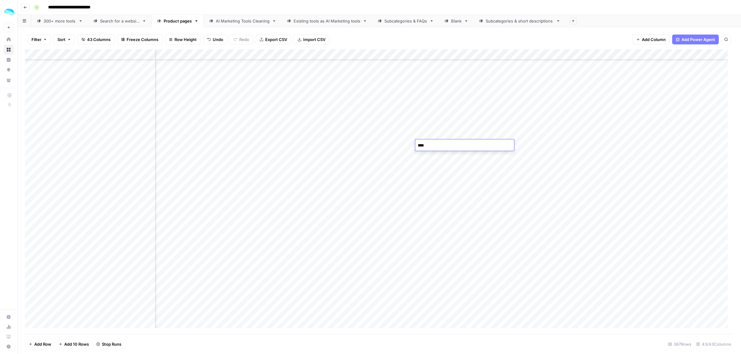
click at [419, 144] on textarea "****" at bounding box center [464, 145] width 99 height 9
type textarea "*****"
click at [204, 186] on div "Add Column" at bounding box center [379, 191] width 708 height 285
click at [183, 187] on div "Add Column" at bounding box center [379, 191] width 708 height 285
type input "**********"
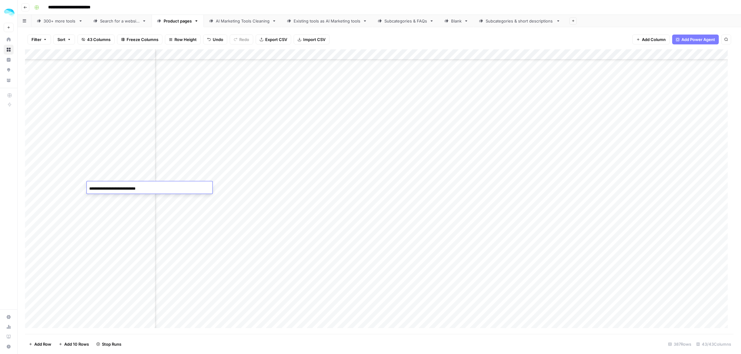
click at [285, 188] on div "Add Column" at bounding box center [379, 191] width 708 height 285
click at [275, 188] on div "Add Column" at bounding box center [379, 191] width 708 height 285
click at [521, 186] on div "Add Column" at bounding box center [379, 191] width 708 height 285
click at [701, 185] on div "Add Column" at bounding box center [379, 191] width 708 height 285
click at [423, 186] on div "Add Column" at bounding box center [379, 191] width 708 height 285
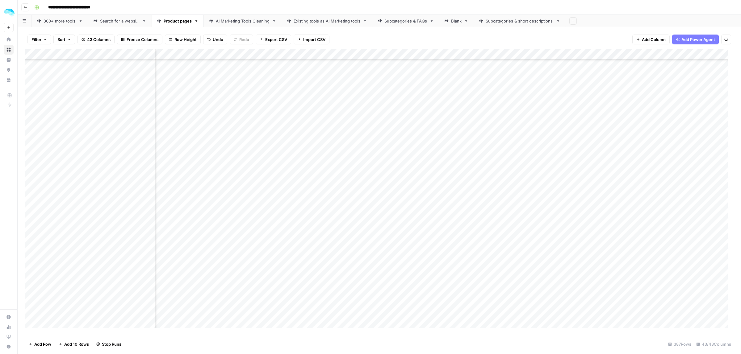
click at [207, 218] on div "Add Column" at bounding box center [379, 191] width 708 height 285
click at [148, 226] on div "Add Column" at bounding box center [379, 191] width 708 height 285
click at [304, 227] on div "Add Column" at bounding box center [379, 191] width 708 height 285
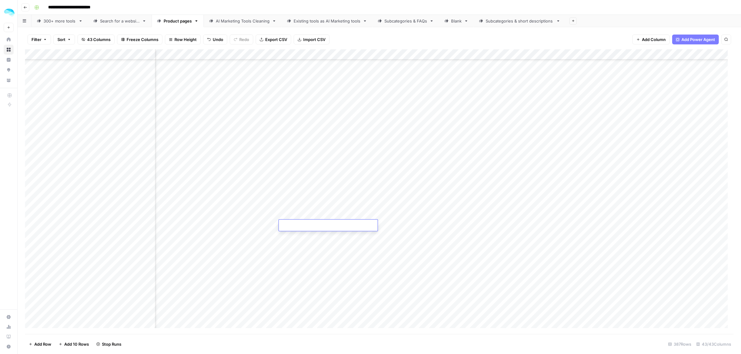
type textarea "**********"
click at [409, 226] on div "Add Column" at bounding box center [379, 191] width 708 height 285
click at [410, 187] on div "Add Column" at bounding box center [379, 191] width 708 height 285
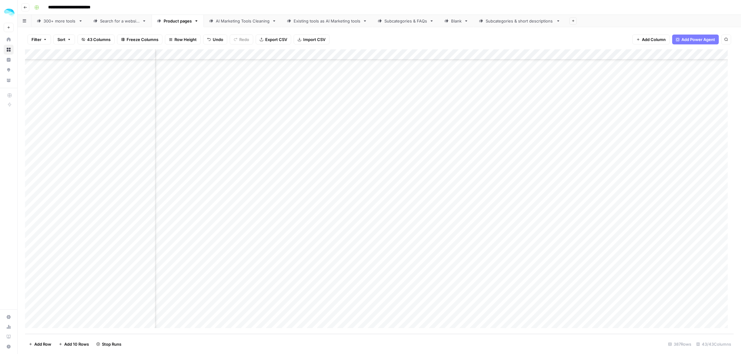
drag, startPoint x: 311, startPoint y: 229, endPoint x: 318, endPoint y: 229, distance: 6.8
click at [318, 229] on div "Add Column" at bounding box center [379, 191] width 708 height 285
click at [198, 228] on div "Add Column" at bounding box center [379, 191] width 708 height 285
click at [436, 264] on div "Add Column" at bounding box center [379, 191] width 708 height 285
click at [437, 271] on div "Add Column" at bounding box center [379, 191] width 708 height 285
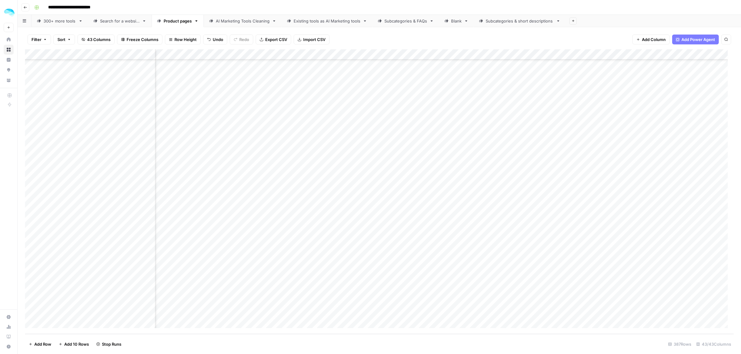
click at [206, 271] on div "Add Column" at bounding box center [379, 191] width 708 height 285
click at [447, 261] on div "Add Column" at bounding box center [379, 191] width 708 height 285
click at [437, 269] on div "Add Column" at bounding box center [379, 191] width 708 height 285
click at [432, 260] on div "Add Column" at bounding box center [379, 191] width 708 height 285
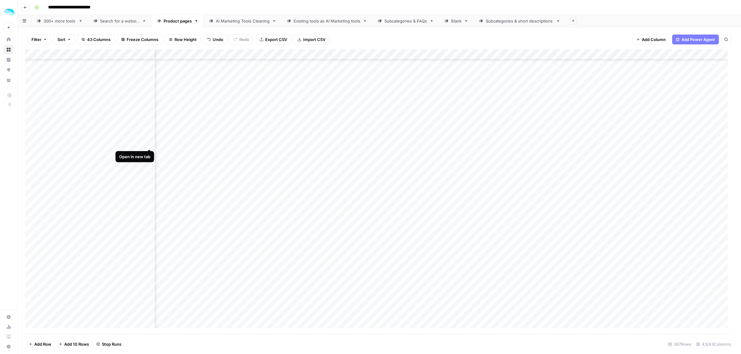
click at [150, 142] on div "Add Column" at bounding box center [379, 191] width 708 height 285
click at [149, 101] on div "Add Column" at bounding box center [379, 191] width 708 height 285
